Goal: Navigation & Orientation: Find specific page/section

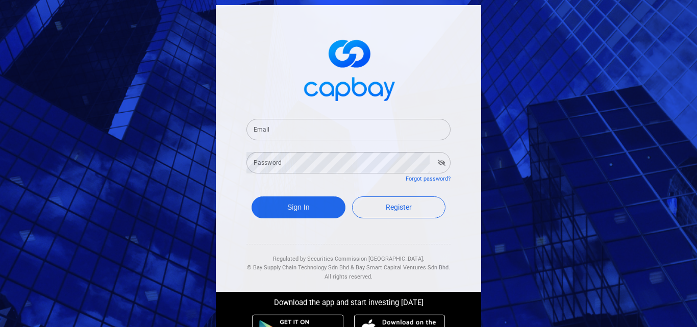
click at [277, 120] on input "Email" at bounding box center [348, 129] width 204 height 21
click at [292, 131] on input "Email" at bounding box center [348, 129] width 204 height 21
type input "[EMAIL_ADDRESS][DOMAIN_NAME]"
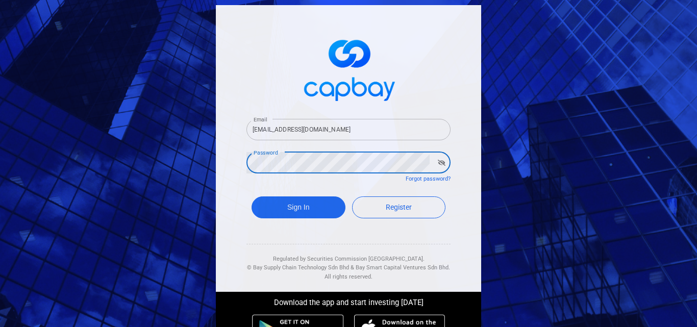
click at [251, 196] on button "Sign In" at bounding box center [298, 207] width 94 height 22
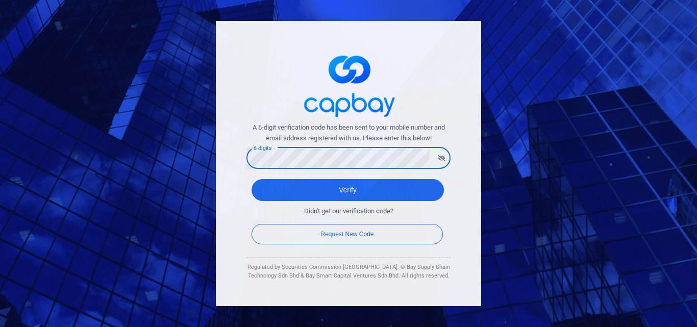
click at [251, 179] on button "Verify" at bounding box center [347, 190] width 192 height 22
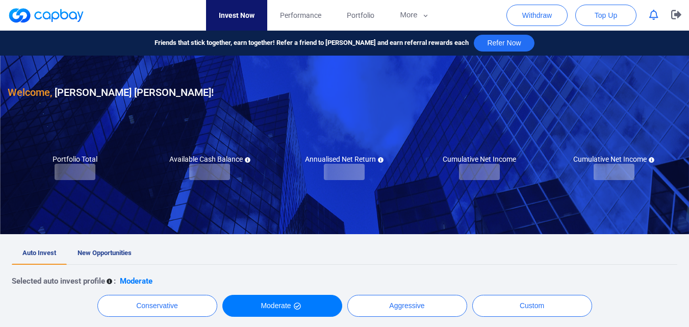
checkbox input "true"
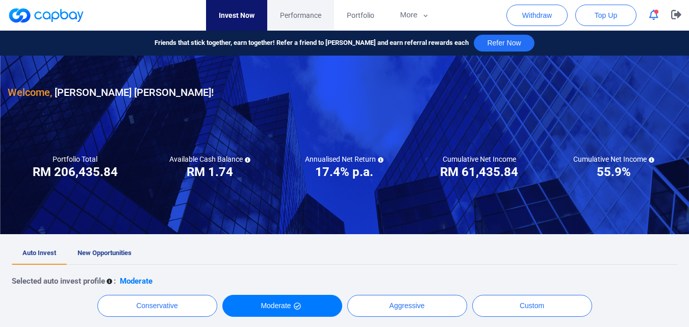
click at [287, 19] on span "Performance" at bounding box center [300, 15] width 41 height 11
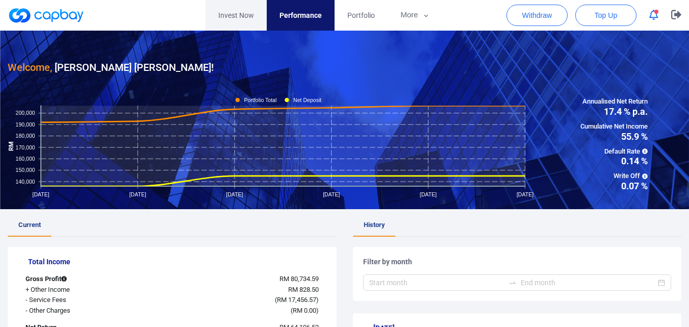
click at [260, 10] on link "Invest Now" at bounding box center [236, 15] width 61 height 31
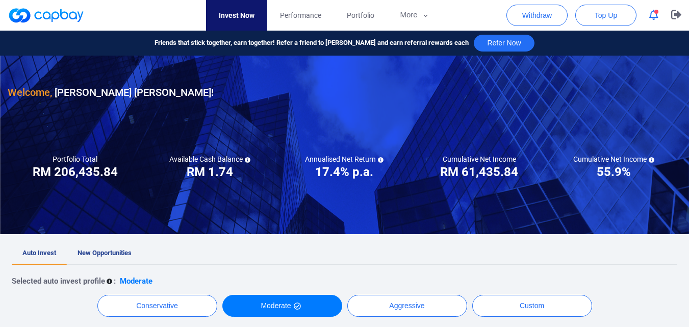
click at [296, 17] on span "Performance" at bounding box center [300, 15] width 41 height 11
